Goal: Find specific page/section: Find specific page/section

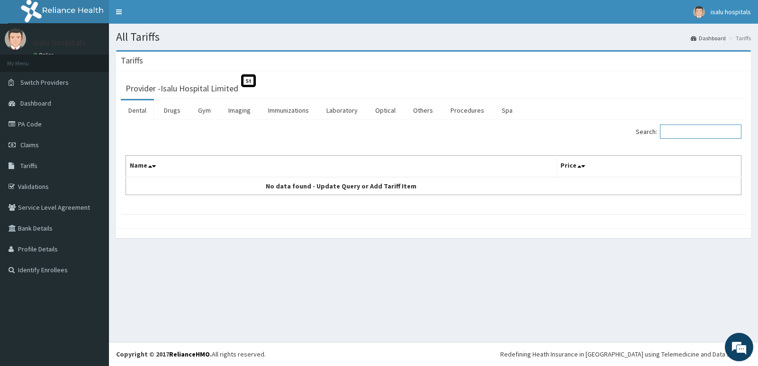
click at [677, 131] on input "Search:" at bounding box center [701, 132] width 82 height 14
type input "G"
type input "GALV"
click at [173, 110] on link "Drugs" at bounding box center [172, 110] width 32 height 20
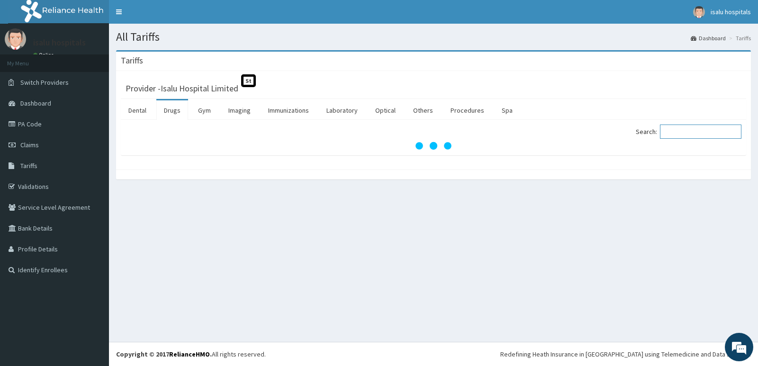
click at [688, 130] on input "Search:" at bounding box center [701, 132] width 82 height 14
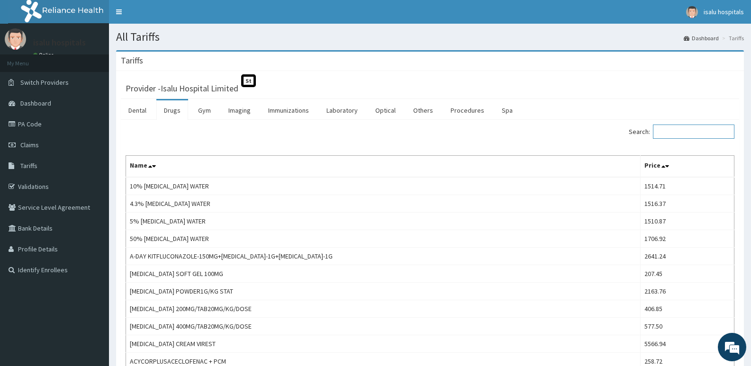
click at [669, 132] on input "Search:" at bounding box center [694, 132] width 82 height 14
click at [668, 130] on input "Search:" at bounding box center [694, 132] width 82 height 14
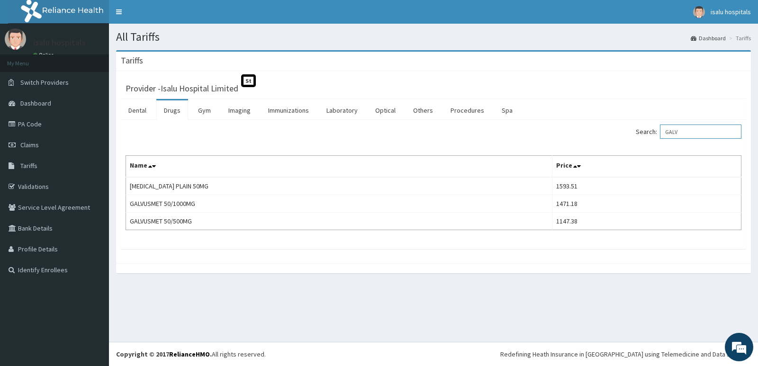
click at [702, 128] on input "GALV" at bounding box center [701, 132] width 82 height 14
type input "G"
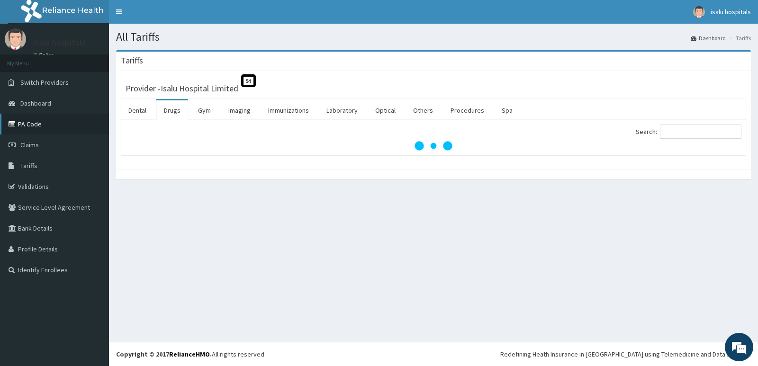
click at [49, 123] on link "PA Code" at bounding box center [54, 124] width 109 height 21
